Goal: Ask a question

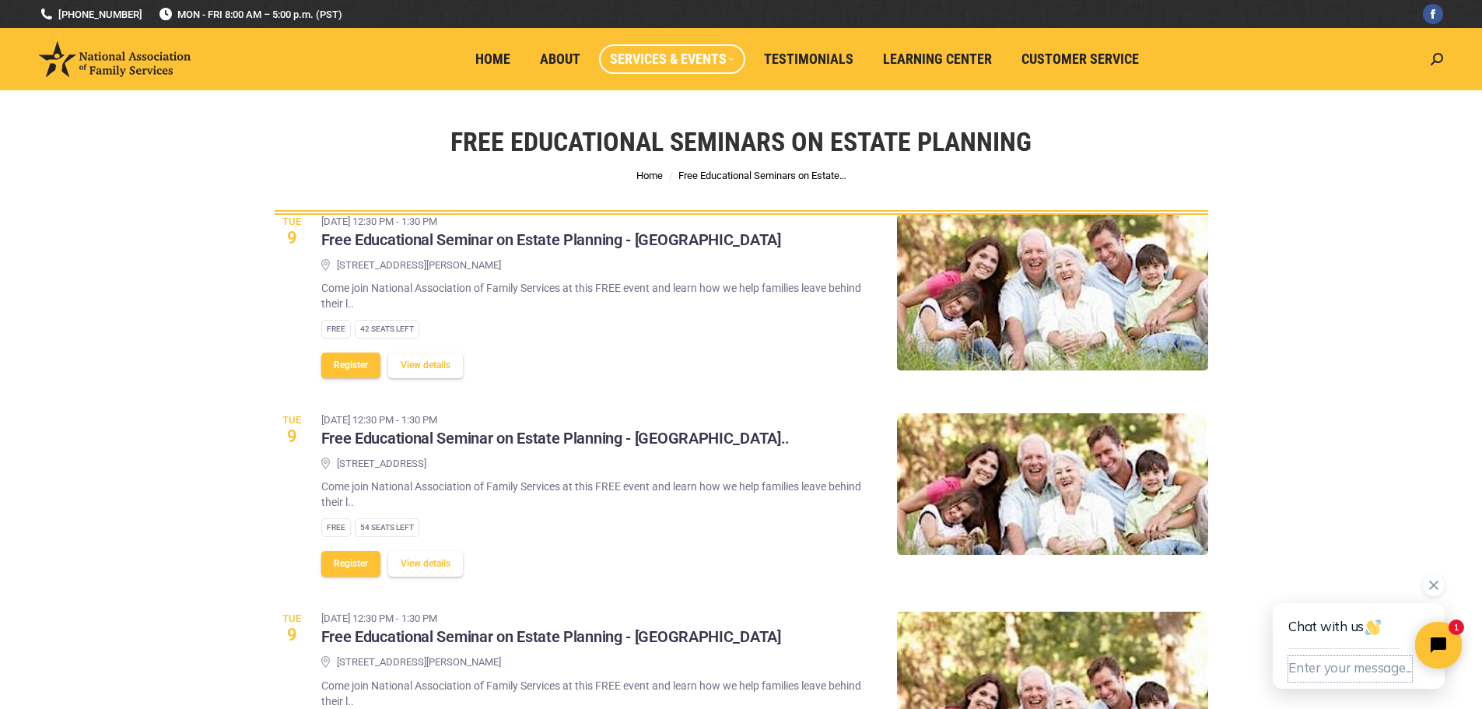
click at [1371, 668] on button "Enter your message..." at bounding box center [1350, 669] width 124 height 26
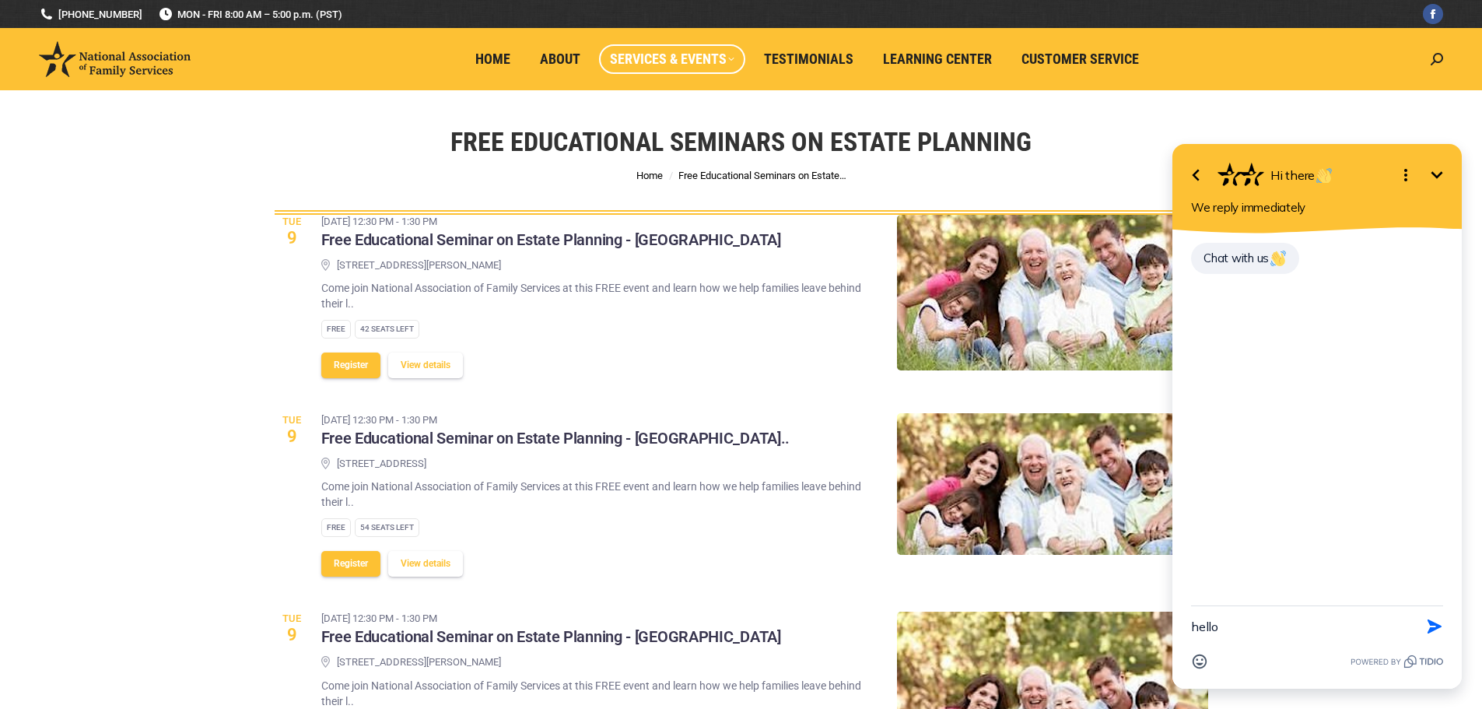
type textarea "hello"
type textarea "d"
type textarea "c"
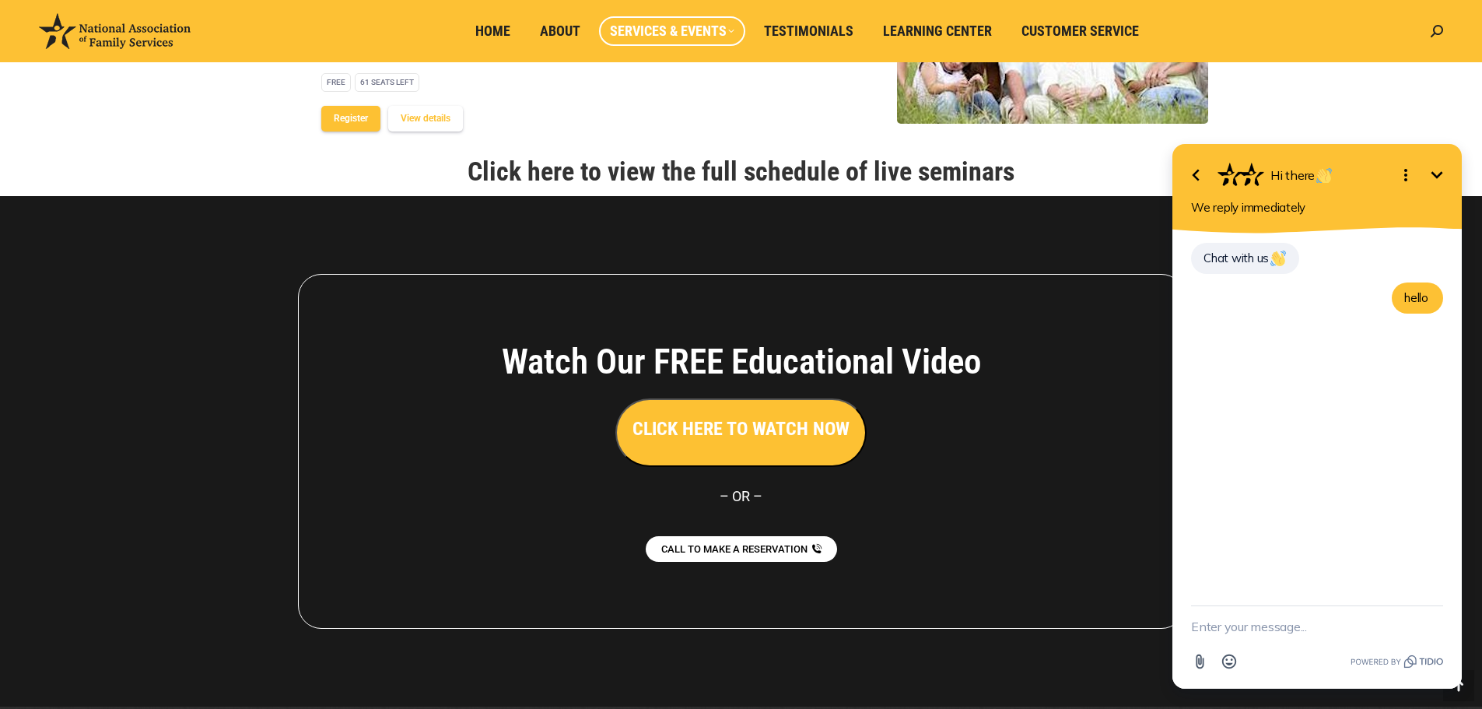
scroll to position [2127, 0]
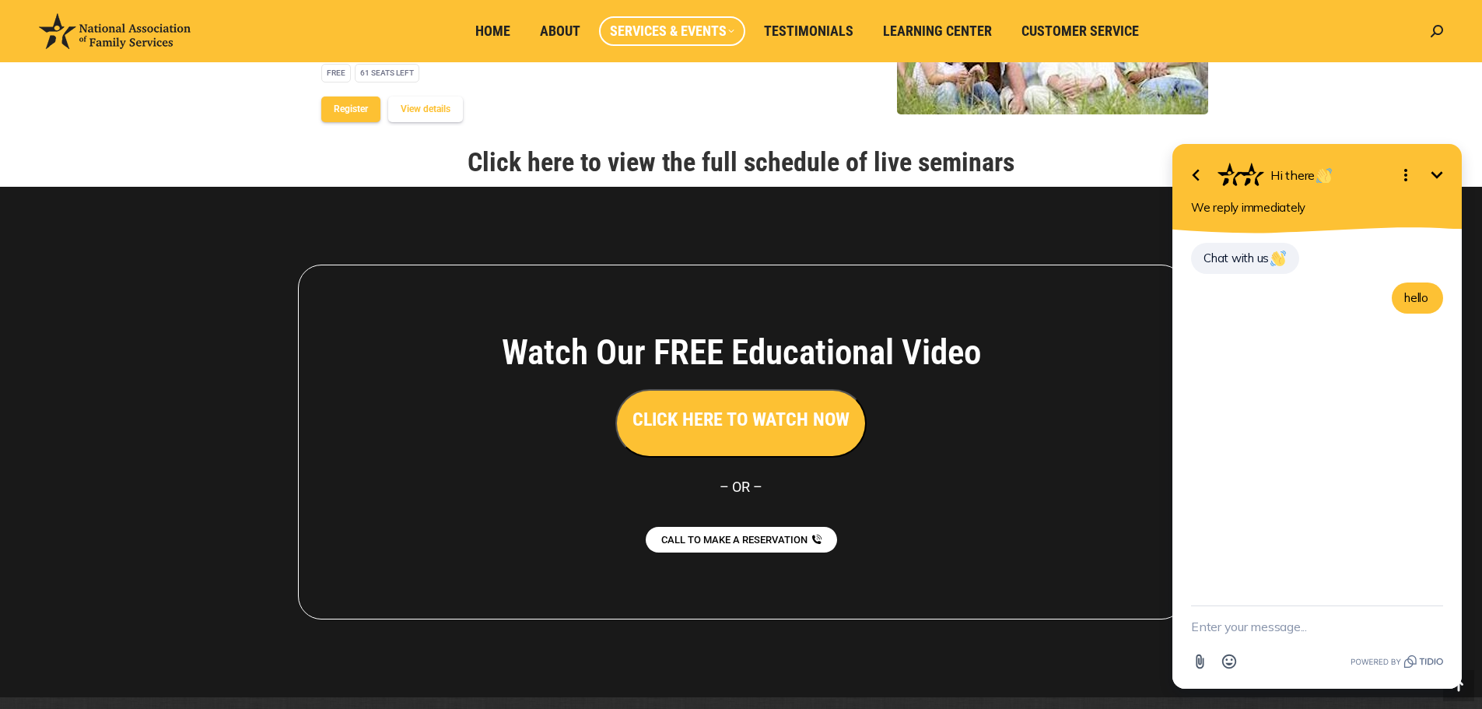
click at [785, 146] on link "Click here to view the full schedule of live seminars" at bounding box center [740, 161] width 547 height 31
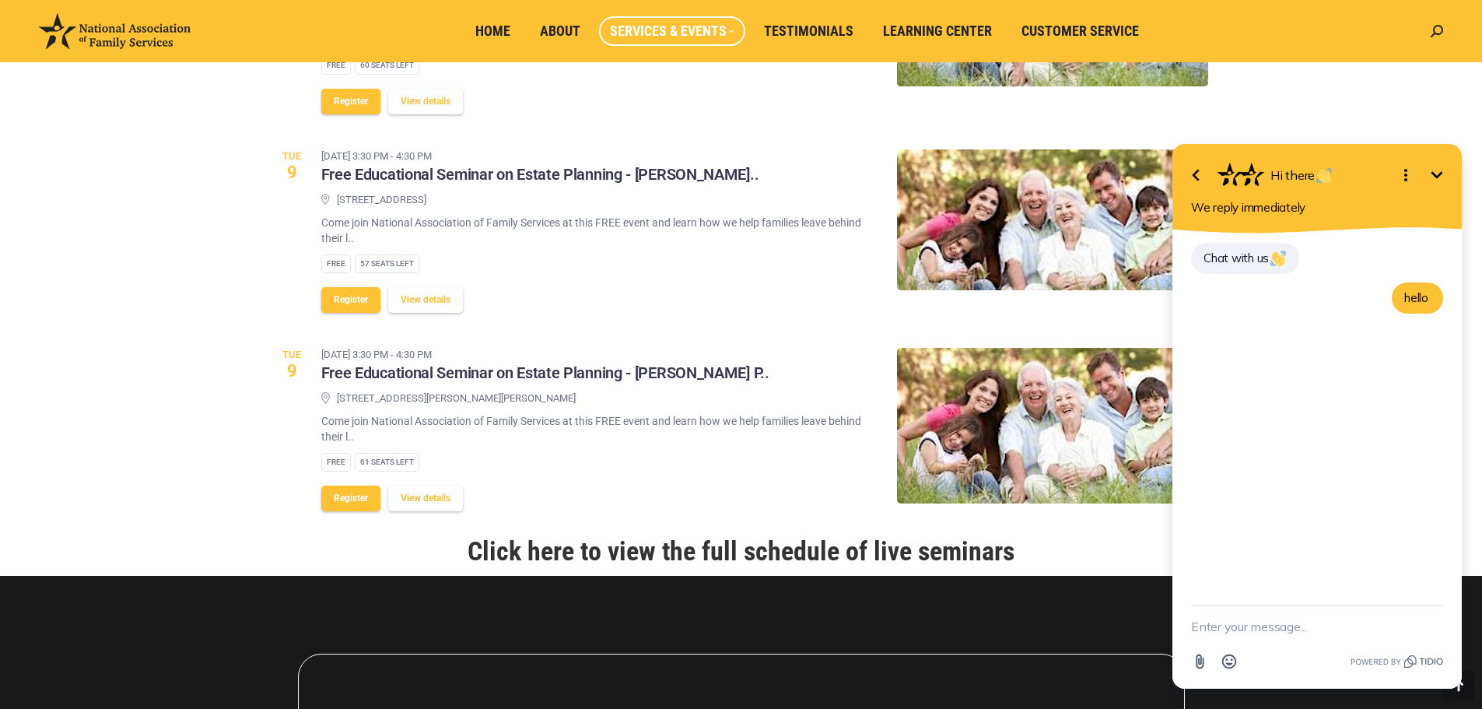
click at [1249, 621] on textarea "New message" at bounding box center [1317, 626] width 252 height 40
type textarea "when is the next seminar in Mission Viejo CA?"
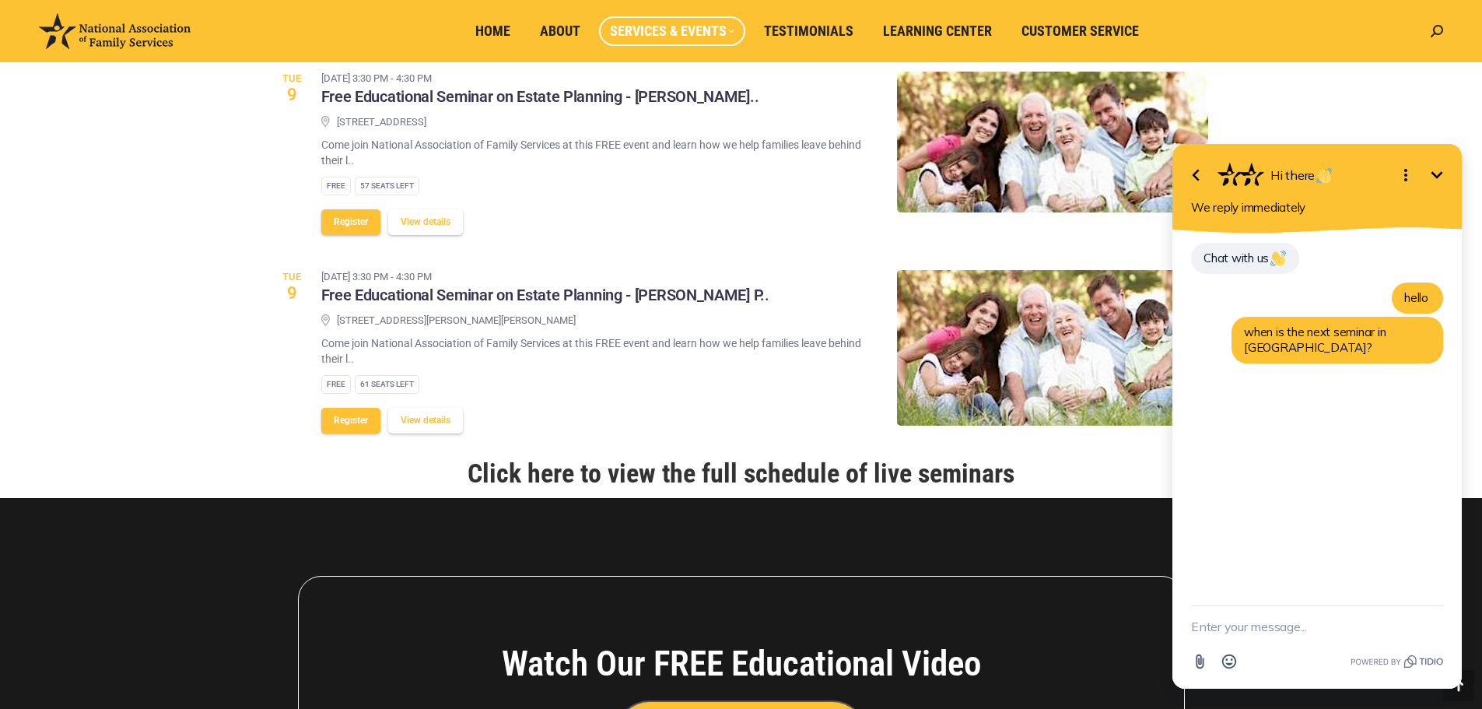
scroll to position [1738, 0]
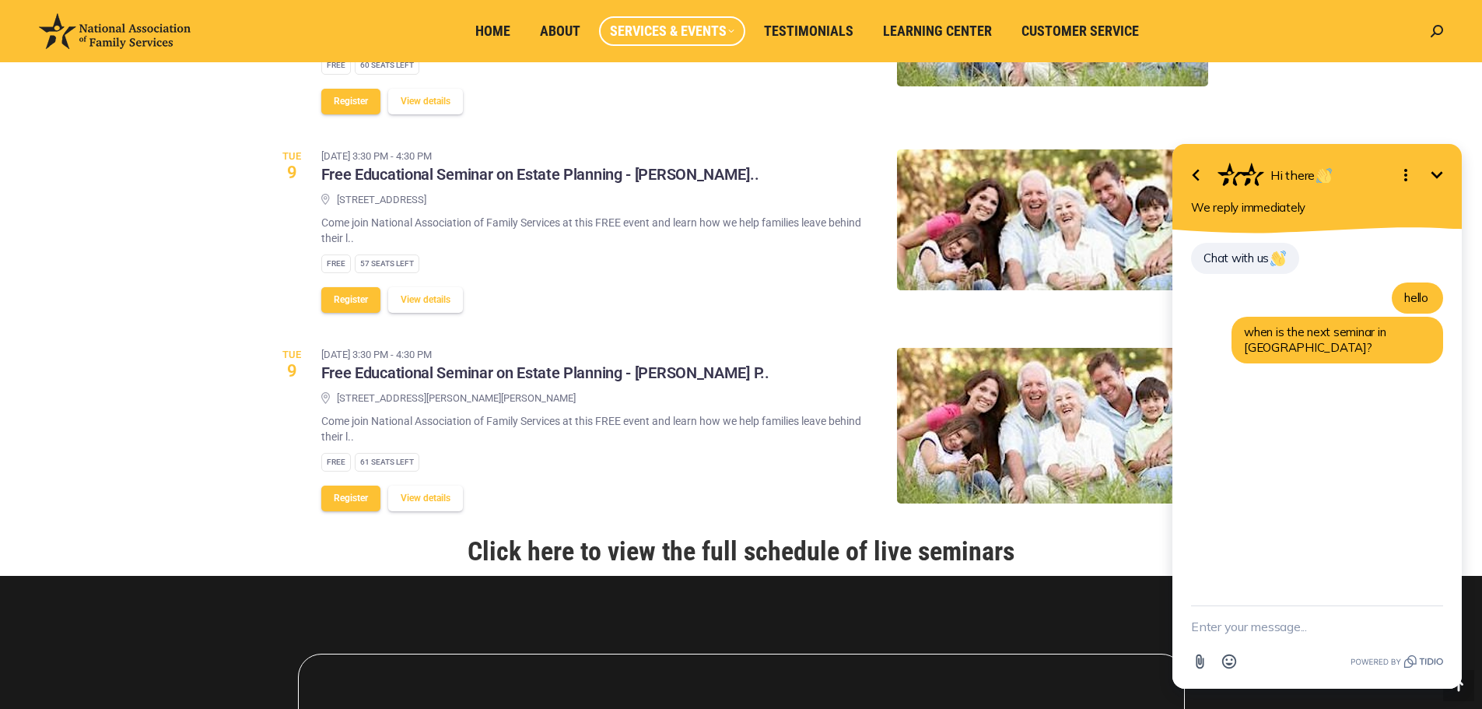
click at [743, 535] on link "Click here to view the full schedule of live seminars" at bounding box center [740, 550] width 547 height 31
